Goal: Find specific page/section

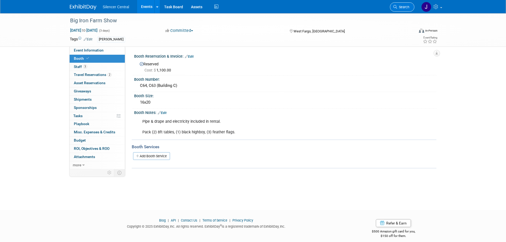
click at [398, 7] on span "Search" at bounding box center [403, 7] width 12 height 4
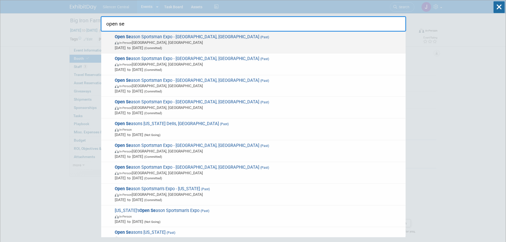
type input "open se"
click at [183, 46] on span "Mar 14, 2025 to Mar 16, 2025 (Committed)" at bounding box center [259, 47] width 288 height 5
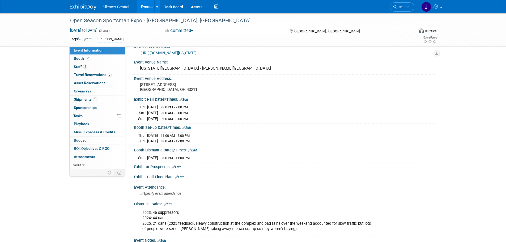
scroll to position [53, 0]
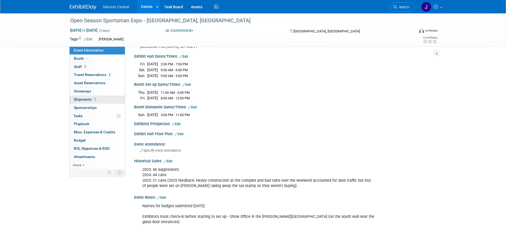
click at [81, 98] on span "Shipments 1" at bounding box center [85, 99] width 23 height 4
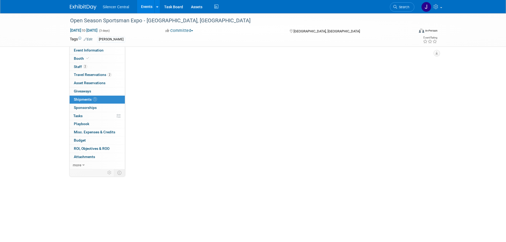
scroll to position [0, 0]
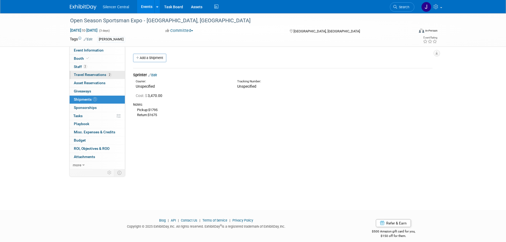
click at [103, 75] on span "Travel Reservations 2" at bounding box center [93, 74] width 38 height 4
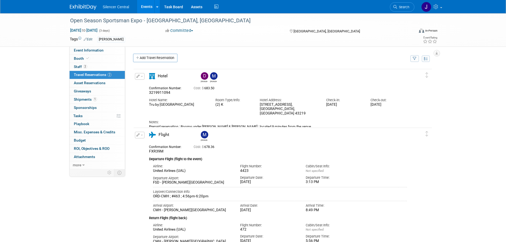
click at [73, 5] on img at bounding box center [83, 7] width 27 height 5
